Goal: Find specific page/section: Find specific page/section

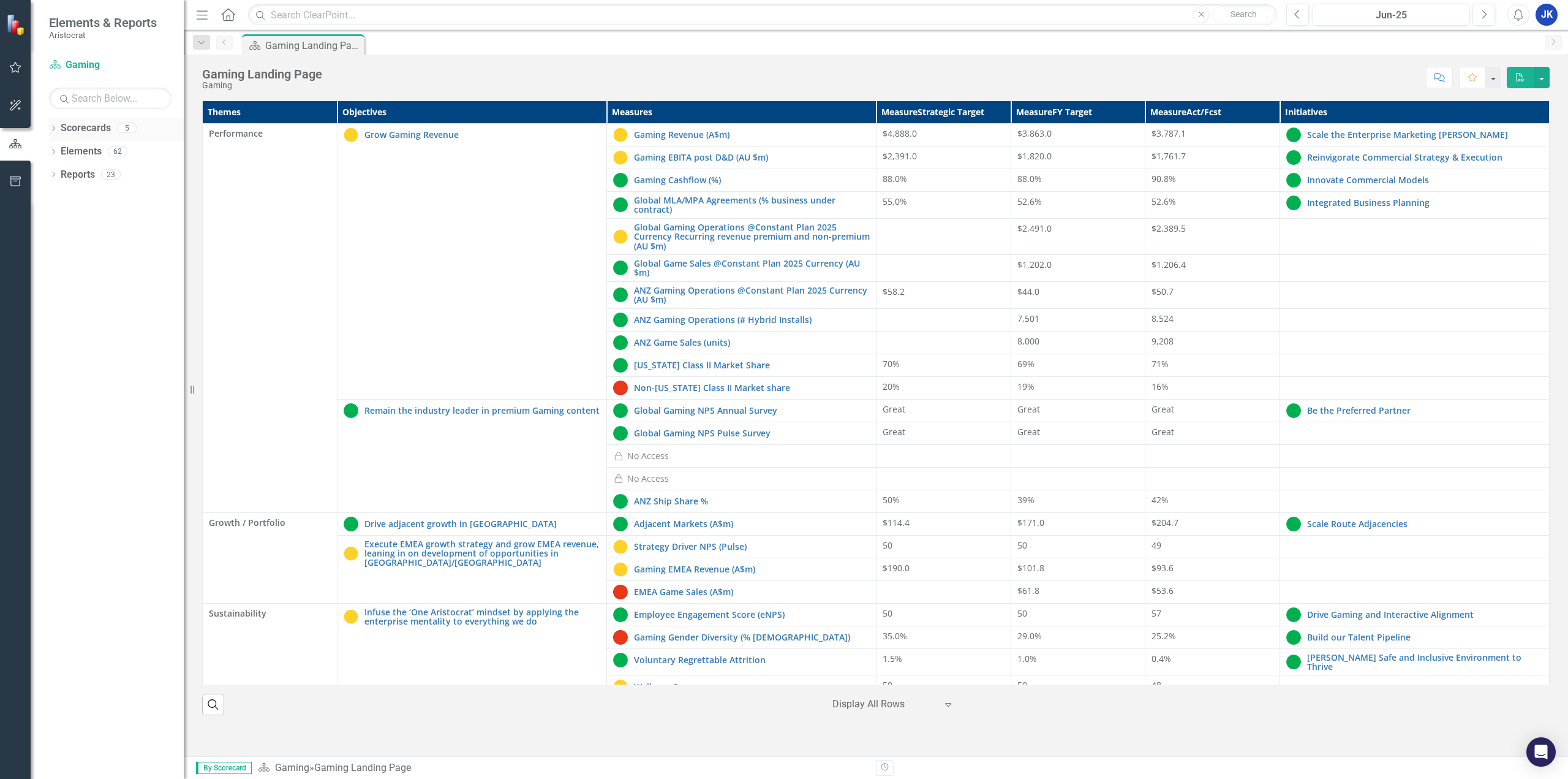
click at [55, 130] on icon "Dropdown" at bounding box center [53, 129] width 9 height 7
click at [58, 194] on icon "Dropdown" at bounding box center [60, 197] width 9 height 7
click at [107, 242] on link "AFP Gaming" at bounding box center [132, 244] width 104 height 14
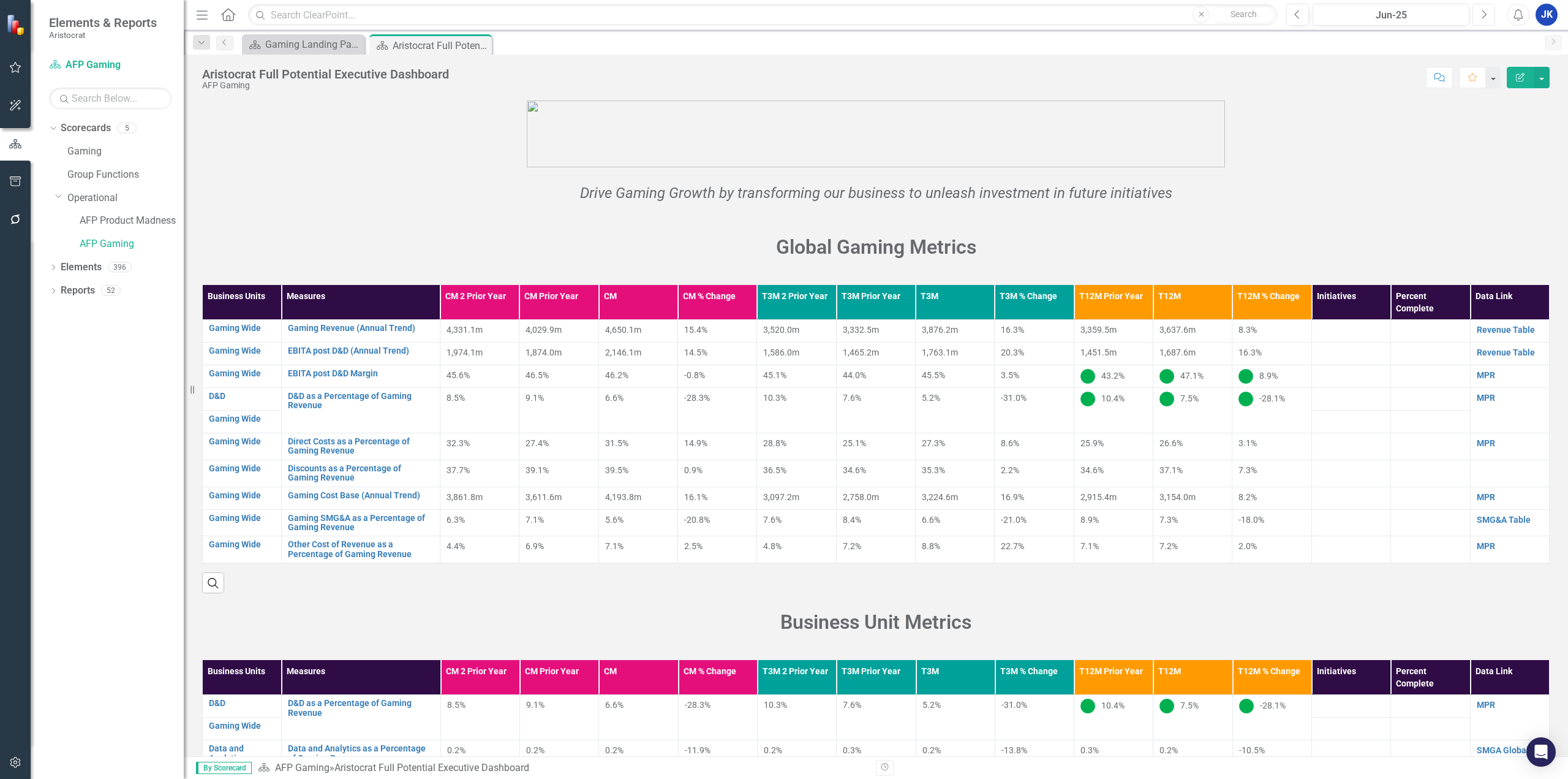
click at [1483, 16] on icon "Next" at bounding box center [1483, 15] width 7 height 11
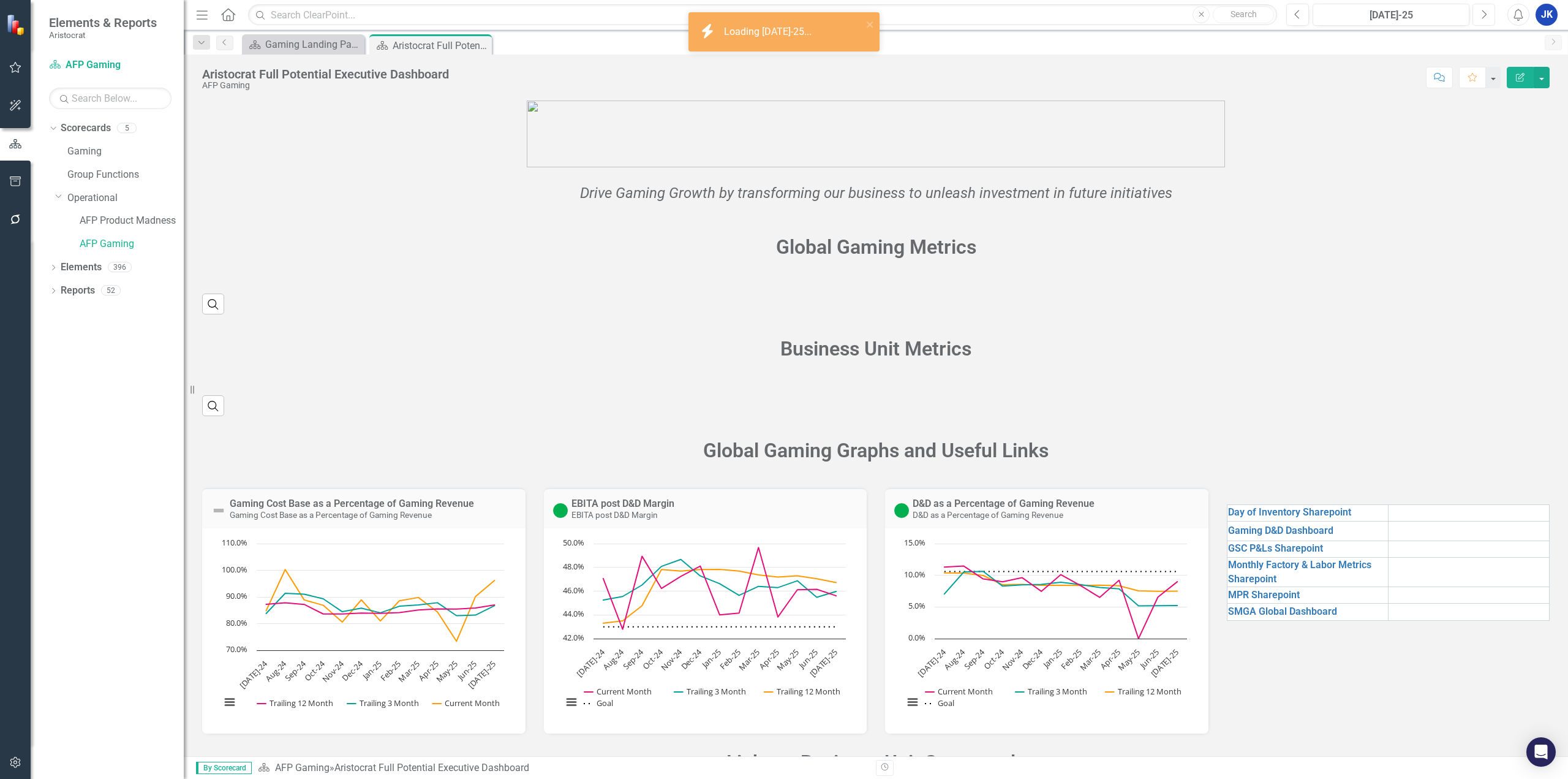
click at [1483, 16] on icon "Next" at bounding box center [1483, 15] width 7 height 11
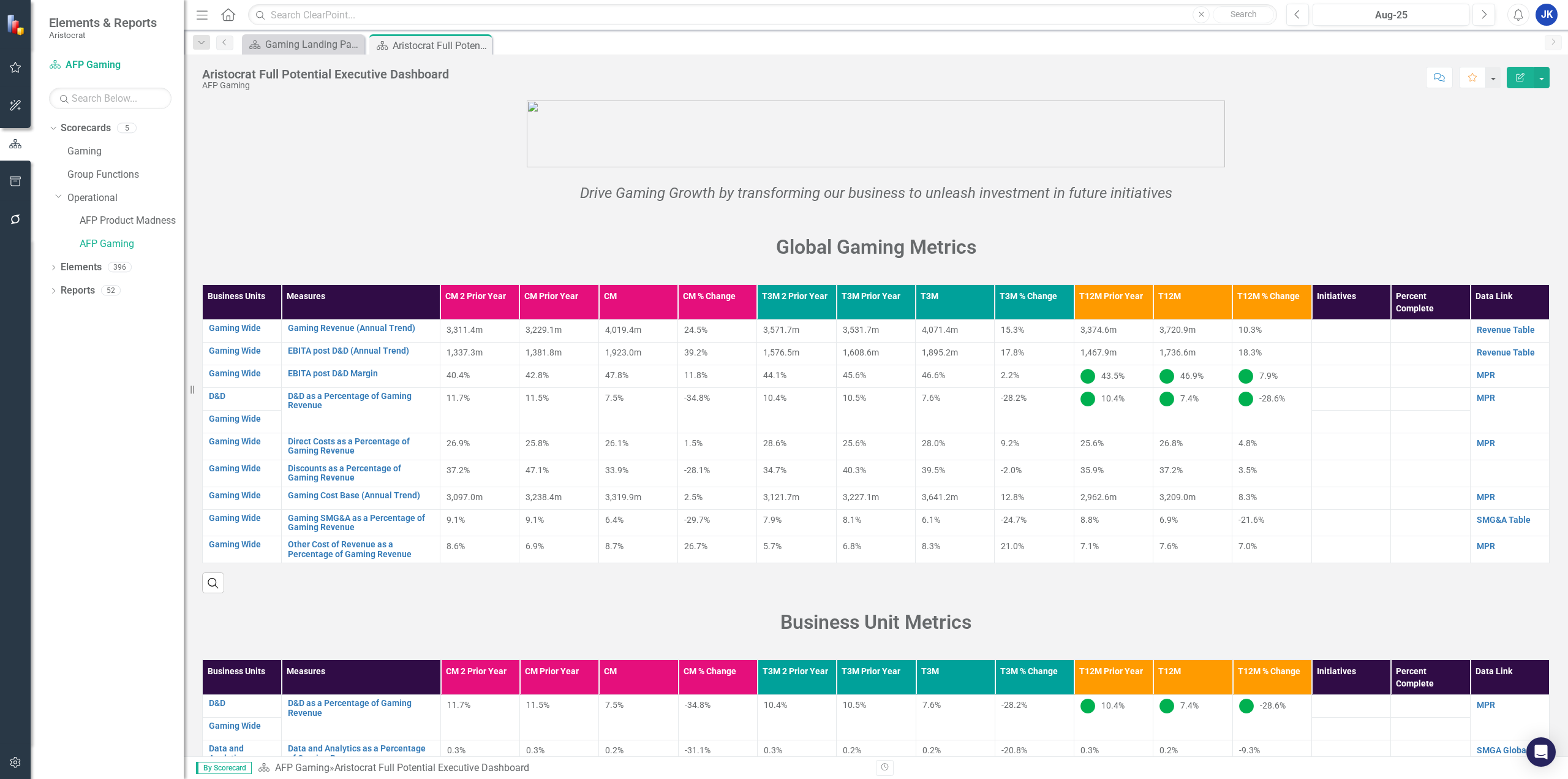
click at [1131, 606] on div "Business Unit Metrics" at bounding box center [876, 618] width 1366 height 51
click at [540, 612] on p "Business Unit Metrics" at bounding box center [876, 623] width 1347 height 28
